Goal: Task Accomplishment & Management: Use online tool/utility

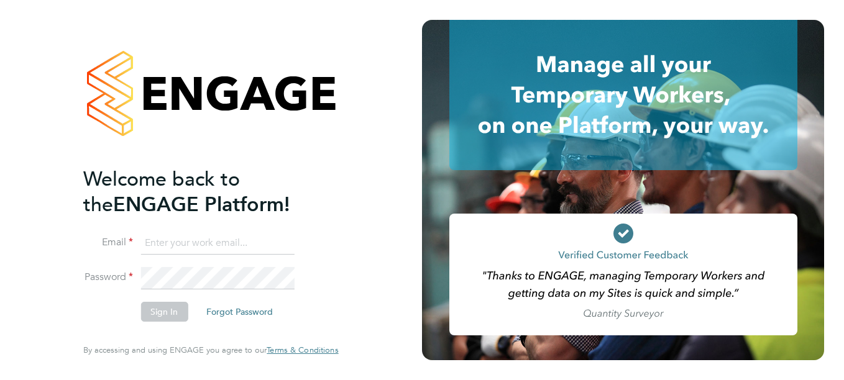
type input "[PERSON_NAME][EMAIL_ADDRESS][DOMAIN_NAME]"
click at [171, 312] on button "Sign In" at bounding box center [163, 312] width 47 height 20
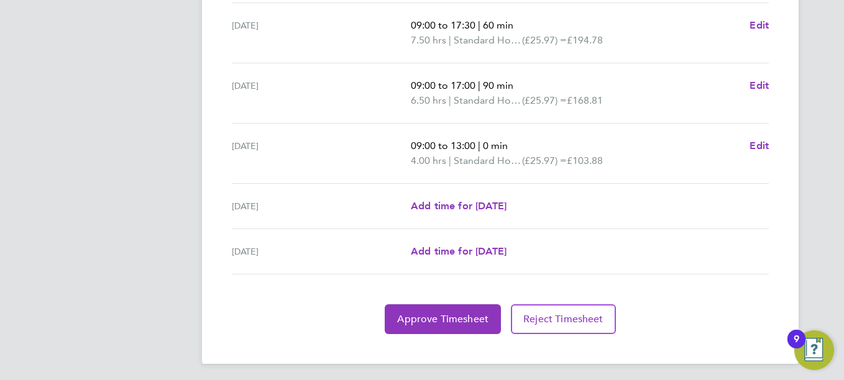
scroll to position [517, 0]
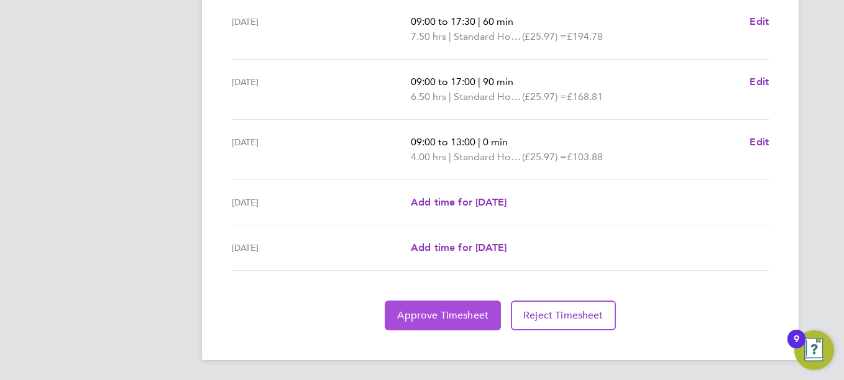
click at [448, 317] on span "Approve Timesheet" at bounding box center [442, 315] width 91 height 12
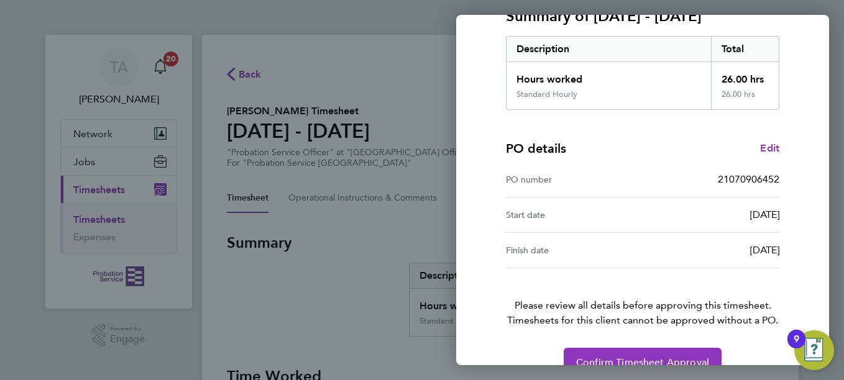
scroll to position [215, 0]
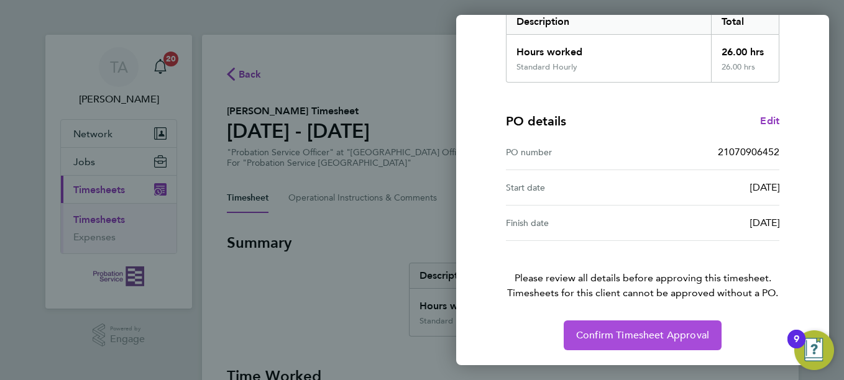
click at [630, 330] on span "Confirm Timesheet Approval" at bounding box center [642, 335] width 133 height 12
